Goal: Transaction & Acquisition: Purchase product/service

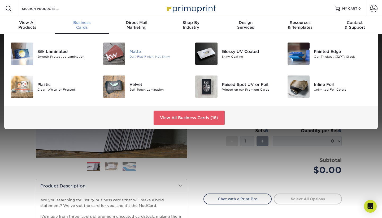
click at [135, 52] on div "Matte" at bounding box center [159, 52] width 58 height 6
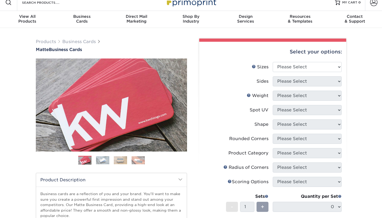
scroll to position [6, 0]
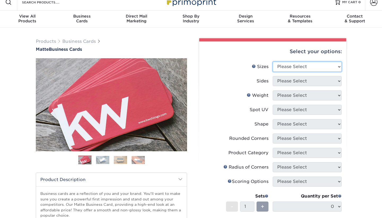
select select "2.00x3.50"
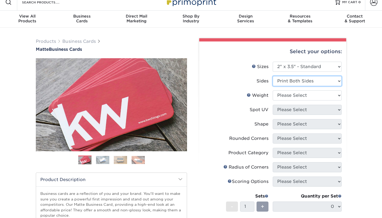
select select "32d3c223-f82c-492b-b915-ba065a00862f"
select select "16PT"
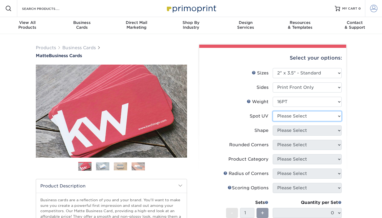
scroll to position [0, 0]
select select "3"
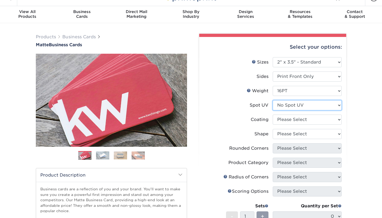
scroll to position [12, 0]
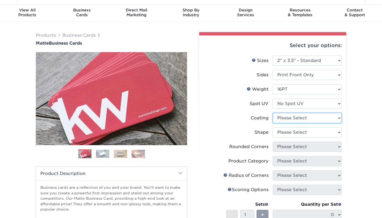
select select "121bb7b5-3b4d-429f-bd8d-bbf80e953313"
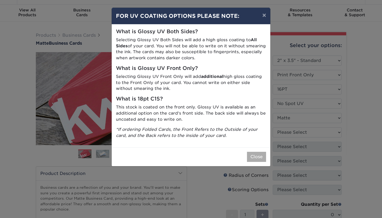
click at [260, 155] on button "Close" at bounding box center [256, 157] width 19 height 10
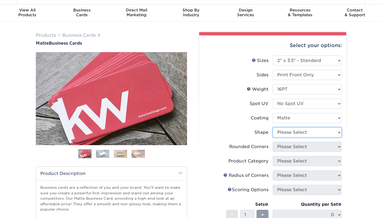
select select "standard"
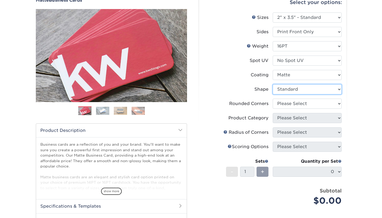
scroll to position [56, 0]
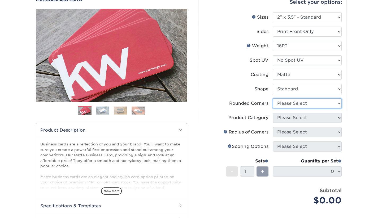
select select "0"
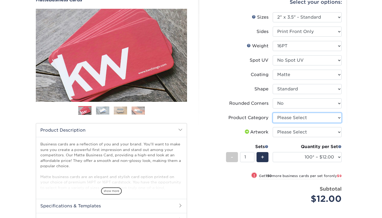
select select "3b5148f1-0588-4f88-a218-97bcfdce65c1"
select select "upload"
click at [299, 130] on select "Please Select I will upload files I need a design - $100" at bounding box center [307, 132] width 69 height 10
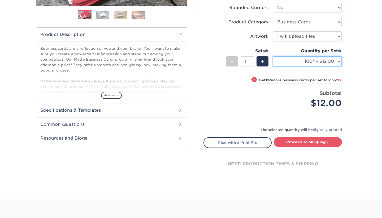
scroll to position [152, 0]
click at [302, 63] on select "100* – $12.00 250* – $21.00 500 – $42.00 1000 – $53.00 2500 – $95.00 5000 – $18…" at bounding box center [307, 61] width 69 height 10
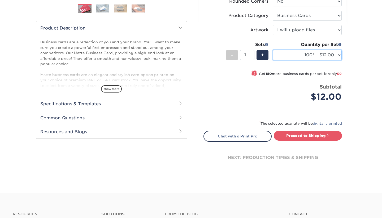
scroll to position [159, 0]
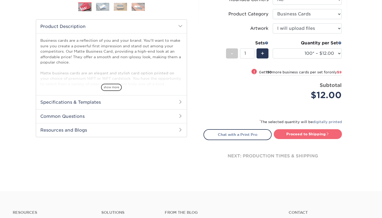
click at [302, 133] on link "Proceed to Shipping" at bounding box center [308, 134] width 68 height 10
type input "Set 1"
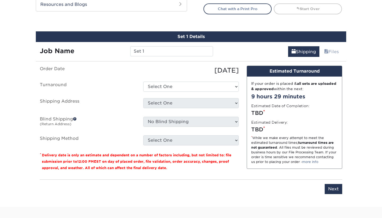
scroll to position [302, 0]
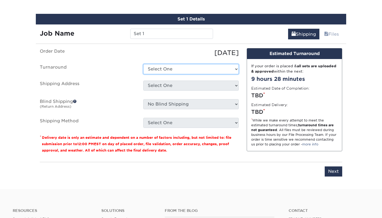
select select "7dffdb8f-13b0-4622-bd10-b9a8a3819dc5"
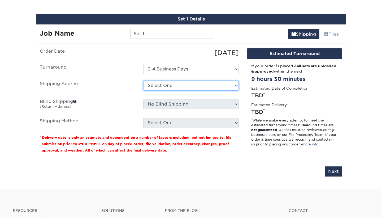
select select "newaddress"
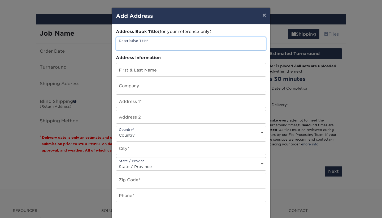
click at [141, 44] on input "text" at bounding box center [191, 43] width 150 height 13
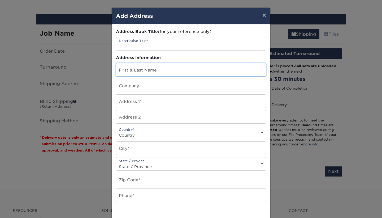
click at [141, 67] on input "text" at bounding box center [191, 69] width 150 height 13
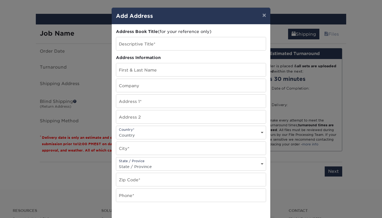
click at [162, 54] on div "Address Book Title (for your reference only) Descriptive Title* Address Informa…" at bounding box center [191, 143] width 150 height 229
click at [159, 68] on input "text" at bounding box center [191, 69] width 150 height 13
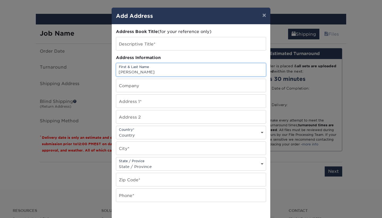
type input "Josiah Ramsek"
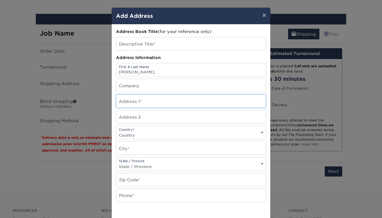
click at [148, 104] on input "text" at bounding box center [191, 101] width 150 height 13
paste input "1971 University Blvd. Flames Box 213059 Lynchburg VA 24515"
type input "1971 University Blvd. Flames Box 213059 Lynchburg VA 24515"
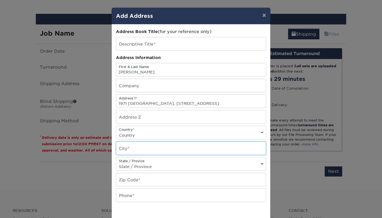
click at [144, 149] on input "text" at bounding box center [191, 148] width 150 height 13
type input "V"
type input "Lynchburg"
select select "VA"
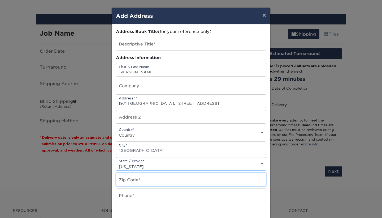
click at [144, 178] on input "text" at bounding box center [191, 179] width 150 height 13
type input "24515"
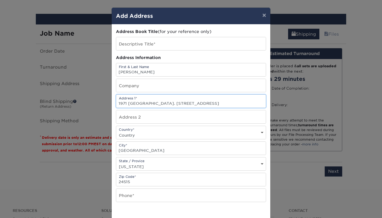
drag, startPoint x: 249, startPoint y: 103, endPoint x: 201, endPoint y: 105, distance: 47.3
click at [201, 105] on input "1971 University Blvd. Flames Box 213059 Lynchburg VA 24515" at bounding box center [191, 101] width 150 height 13
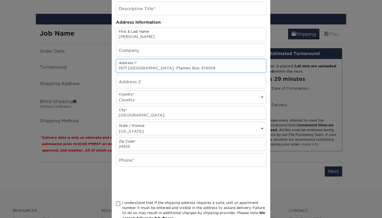
scroll to position [36, 0]
type input "1971 University Blvd. Flames Box 213059"
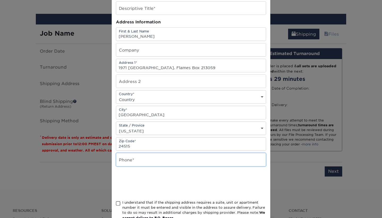
click at [144, 163] on input "text" at bounding box center [191, 159] width 150 height 13
type input "8598182142"
click at [211, 176] on div at bounding box center [191, 183] width 150 height 21
click at [242, 192] on div at bounding box center [191, 183] width 150 height 21
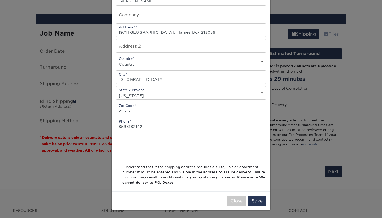
scroll to position [72, 0]
click at [117, 166] on span at bounding box center [118, 167] width 5 height 5
click at [0, 0] on input "I understand that if the shipping address requires a suite, unit or apartment n…" at bounding box center [0, 0] width 0 height 0
click at [257, 201] on button "Save" at bounding box center [258, 201] width 18 height 10
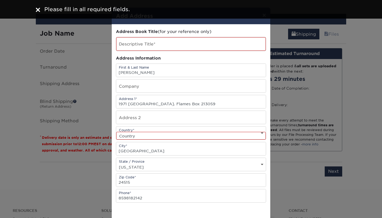
scroll to position [0, 0]
select select "US"
click at [149, 44] on input "text" at bounding box center [191, 44] width 150 height 14
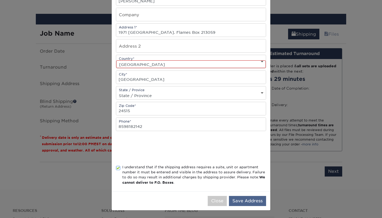
scroll to position [73, 0]
type input "College mailbox"
click at [246, 201] on button "Save Address" at bounding box center [247, 201] width 37 height 10
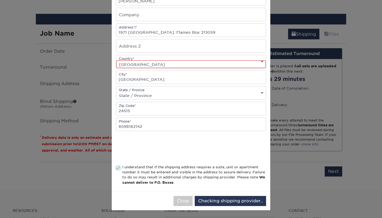
scroll to position [0, 0]
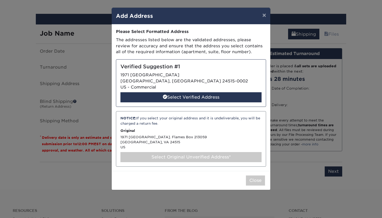
click at [184, 153] on div "Select Original Unverified Address*" at bounding box center [191, 157] width 141 height 10
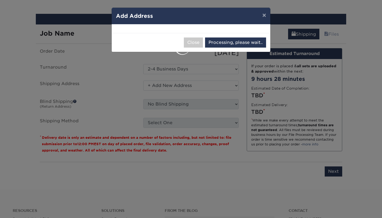
select select "285978"
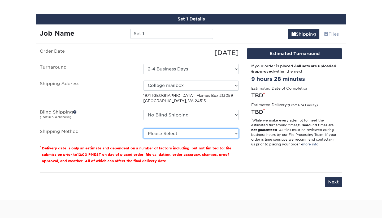
select select "03"
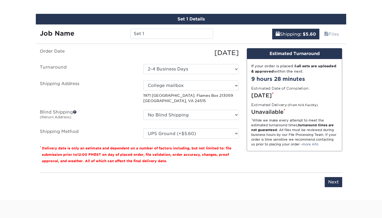
click at [242, 156] on div "Order Date 09/14/2025 Turnaround Select One 2-4 Business Days 2 Day Next Busine…" at bounding box center [139, 108] width 207 height 120
click at [333, 184] on input "Next" at bounding box center [334, 182] width 18 height 10
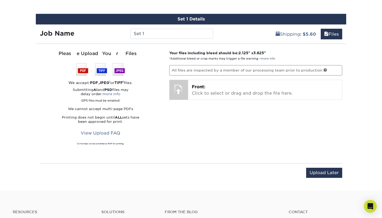
click at [105, 79] on div "Please Upload Your Files We accept: PDF , JPEG 1 or TIFF 1 files. Submitting AI…" at bounding box center [101, 103] width 122 height 106
click at [88, 69] on img at bounding box center [100, 69] width 49 height 12
click at [79, 74] on img at bounding box center [100, 69] width 49 height 12
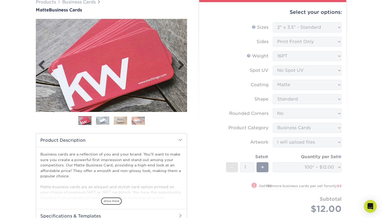
scroll to position [46, 0]
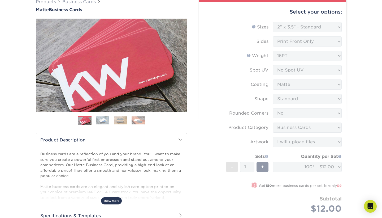
click at [113, 200] on span "show more" at bounding box center [111, 200] width 21 height 7
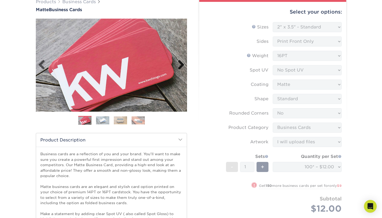
click at [181, 66] on link "Next" at bounding box center [179, 65] width 11 height 11
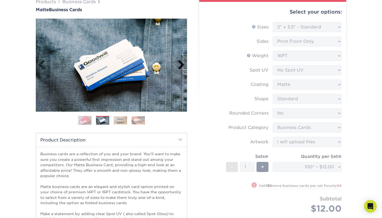
click at [181, 66] on link "Next" at bounding box center [179, 65] width 11 height 11
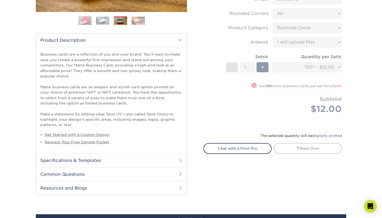
scroll to position [146, 0]
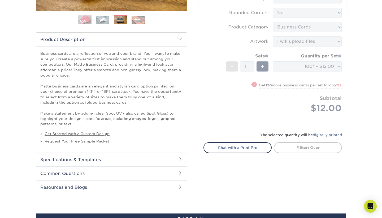
click at [252, 117] on form "Sizes Help Sizes Please Select 1.5" x 3.5" - Mini 1.75" x 3.5" - Mini 2" x 2" -…" at bounding box center [273, 24] width 139 height 204
click at [280, 135] on small "* The selected quantity will be digitally printed" at bounding box center [301, 135] width 83 height 4
click at [293, 134] on small "* The selected quantity will be digitally printed" at bounding box center [301, 135] width 83 height 4
click at [183, 38] on h2 "Product Description" at bounding box center [111, 40] width 151 height 14
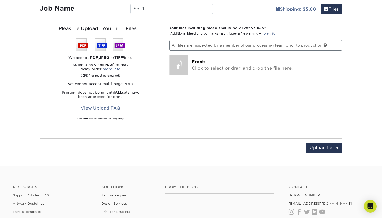
scroll to position [330, 0]
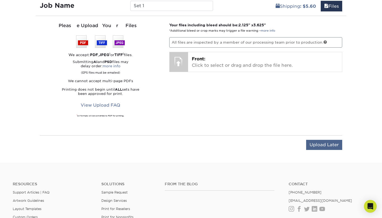
click at [319, 142] on input "Upload Later" at bounding box center [324, 145] width 36 height 10
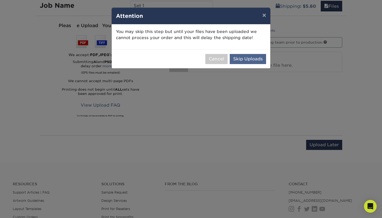
click at [249, 58] on button "Skip Uploads" at bounding box center [248, 59] width 36 height 10
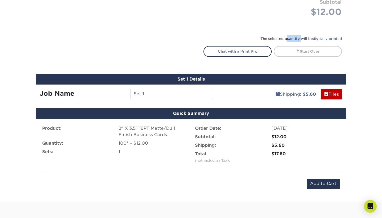
scroll to position [231, 0]
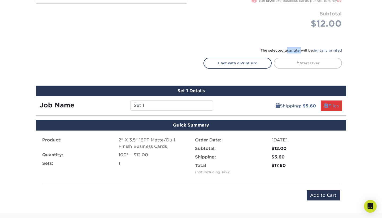
click at [326, 106] on span at bounding box center [326, 105] width 4 height 5
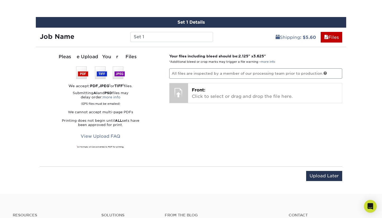
scroll to position [300, 0]
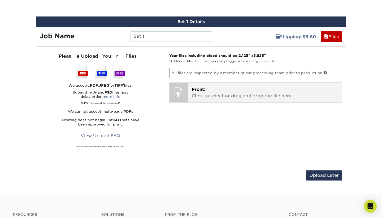
click at [197, 98] on div "Front: Click to select or drag and drop the file here. Choose file" at bounding box center [265, 93] width 154 height 20
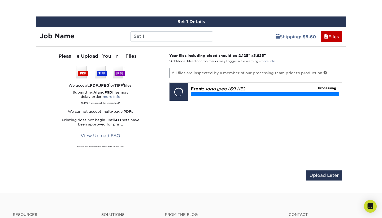
click at [166, 114] on div "Your files including bleed should be: 2.125 " x 3.625 " *Additional bleed or cr…" at bounding box center [255, 106] width 181 height 106
click at [159, 90] on p "Submitting AI and PSD files may delay order: more info (EPS files must be email…" at bounding box center [101, 97] width 122 height 15
click at [114, 121] on p "Printing does not begin until ALL sets have been approved for print." at bounding box center [101, 122] width 122 height 8
click at [136, 121] on p "Printing does not begin until ALL sets have been approved for print." at bounding box center [101, 122] width 122 height 8
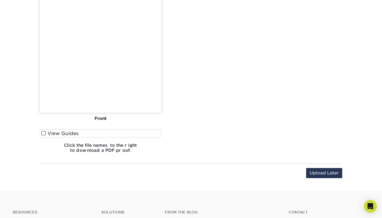
scroll to position [455, 0]
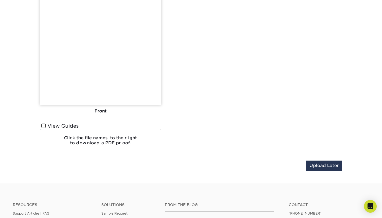
click at [74, 125] on label "View Guides" at bounding box center [101, 126] width 122 height 8
click at [0, 0] on input "View Guides" at bounding box center [0, 0] width 0 height 0
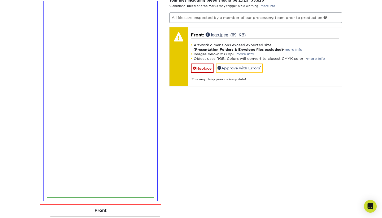
scroll to position [316, 0]
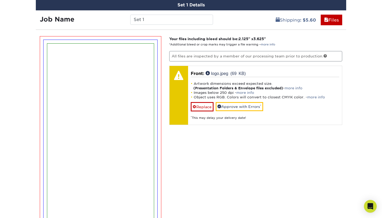
drag, startPoint x: 242, startPoint y: 38, endPoint x: 271, endPoint y: 39, distance: 29.0
click at [272, 39] on p "Your files including bleed should be: 2.125 " x 3.625 " *Additional bleed or cr…" at bounding box center [255, 41] width 173 height 11
copy strong "2.125 " x 3.625 ""
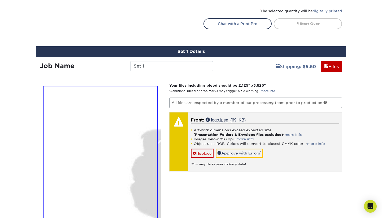
scroll to position [252, 0]
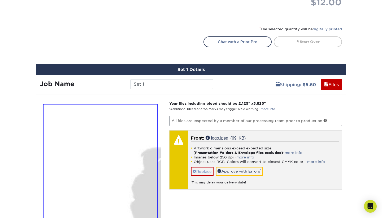
click at [199, 173] on link "Replace" at bounding box center [202, 170] width 23 height 9
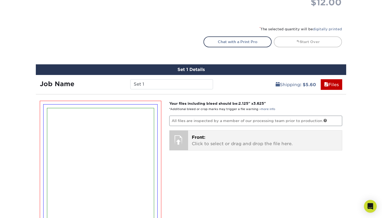
click at [192, 133] on div "Front: Click to select or drag and drop the file here. Choose file logo.jpeg 68…" at bounding box center [265, 140] width 154 height 20
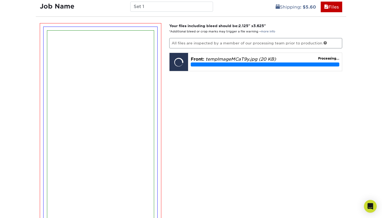
scroll to position [331, 0]
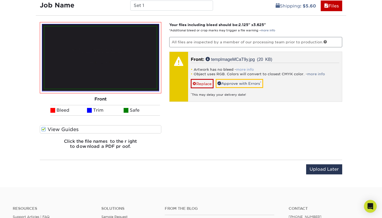
click at [251, 67] on link "more info" at bounding box center [245, 69] width 18 height 4
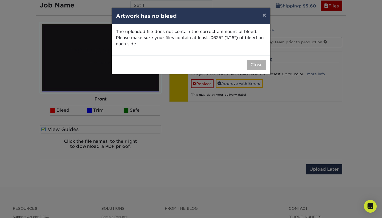
click at [263, 65] on button "Close" at bounding box center [256, 65] width 19 height 10
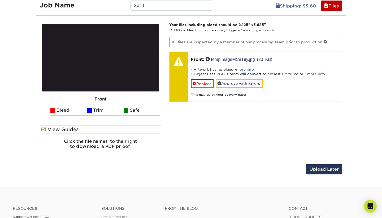
click at [55, 109] on span at bounding box center [52, 110] width 5 height 5
click at [48, 110] on ul "Bleed Trim Safe" at bounding box center [101, 110] width 122 height 11
click at [42, 87] on img at bounding box center [100, 57] width 117 height 67
click at [45, 128] on span at bounding box center [43, 129] width 5 height 5
click at [0, 0] on input "View Guides" at bounding box center [0, 0] width 0 height 0
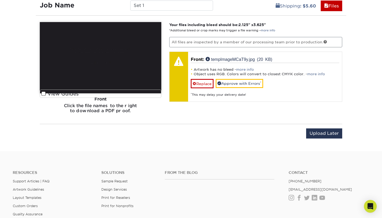
click at [51, 95] on div "Front" at bounding box center [101, 99] width 122 height 12
click at [44, 94] on div "Front" at bounding box center [101, 99] width 122 height 12
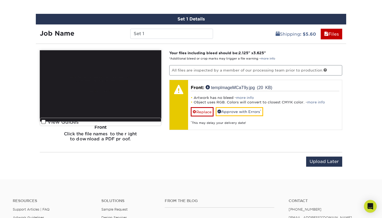
scroll to position [355, 0]
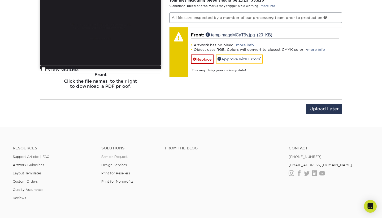
click at [122, 73] on div "Front" at bounding box center [101, 74] width 122 height 12
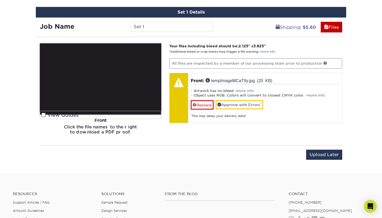
click at [101, 72] on img at bounding box center [101, 78] width 122 height 71
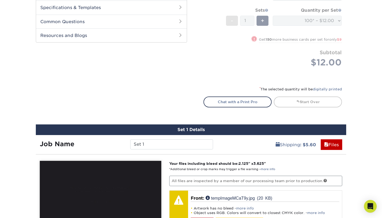
scroll to position [179, 0]
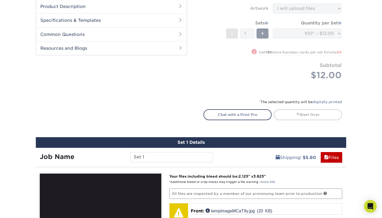
click at [199, 162] on div "Set 1 Details Job Name Set 1 Shipping : $5.60 Files You've choosen mailing serv…" at bounding box center [191, 216] width 311 height 159
click at [188, 157] on input "Set 1" at bounding box center [171, 157] width 83 height 10
click at [183, 109] on div at bounding box center [111, 11] width 151 height 252
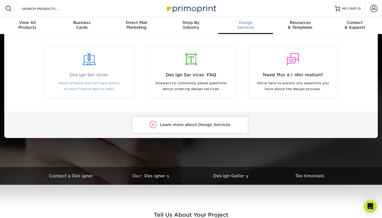
click at [100, 69] on div at bounding box center [89, 62] width 89 height 18
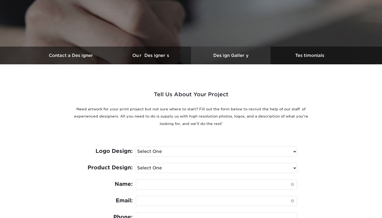
scroll to position [120, 0]
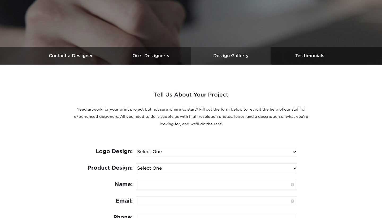
click at [237, 55] on h3 "Design Gallery" at bounding box center [231, 55] width 80 height 5
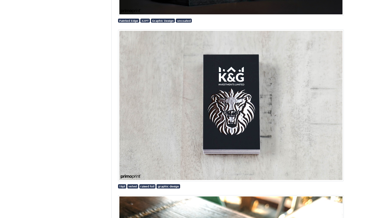
scroll to position [862, 0]
